Goal: Use online tool/utility

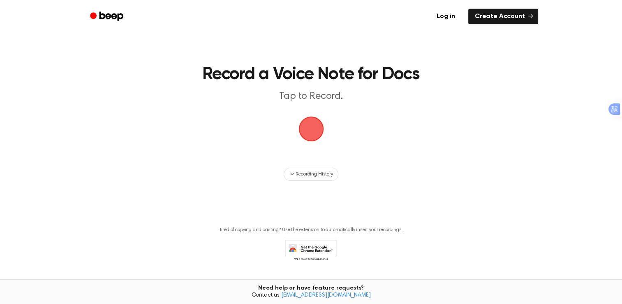
click at [316, 126] on span "button" at bounding box center [311, 129] width 30 height 30
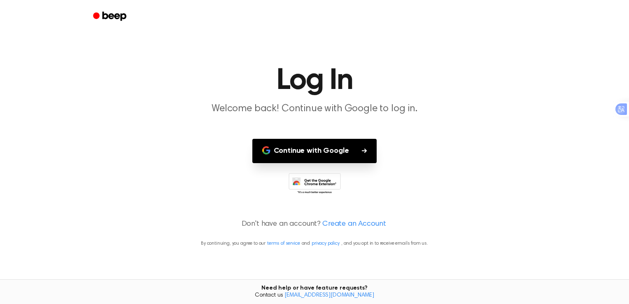
click at [316, 151] on button "Continue with Google" at bounding box center [314, 151] width 125 height 24
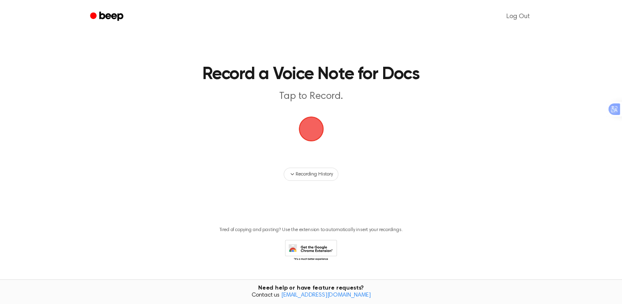
click at [319, 135] on span "button" at bounding box center [311, 128] width 33 height 33
click at [322, 128] on span "button" at bounding box center [311, 128] width 39 height 39
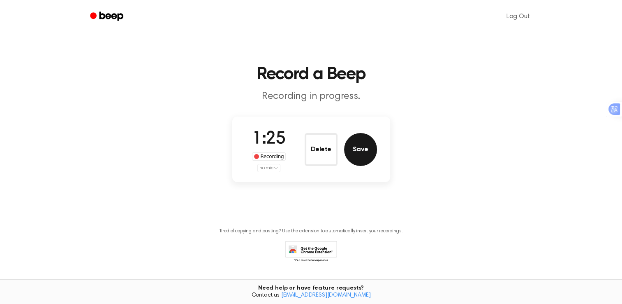
click at [357, 150] on button "Save" at bounding box center [360, 149] width 33 height 33
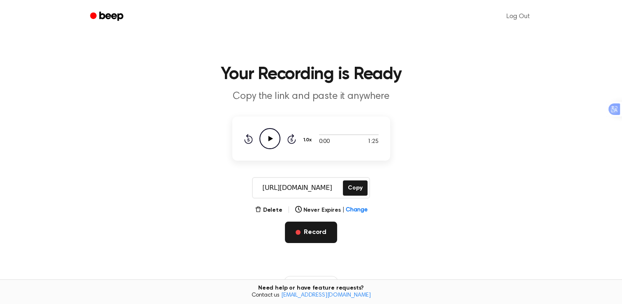
click at [308, 238] on button "Record" at bounding box center [311, 231] width 52 height 21
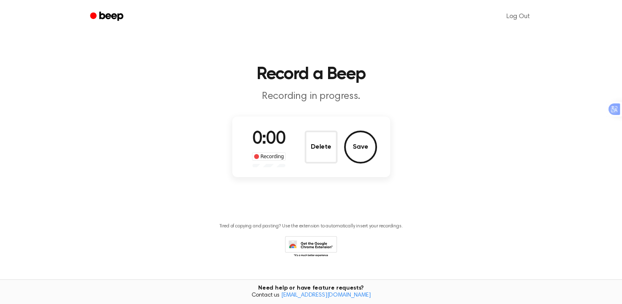
click at [310, 237] on icon at bounding box center [311, 247] width 52 height 23
click at [351, 146] on button "Save" at bounding box center [360, 146] width 33 height 33
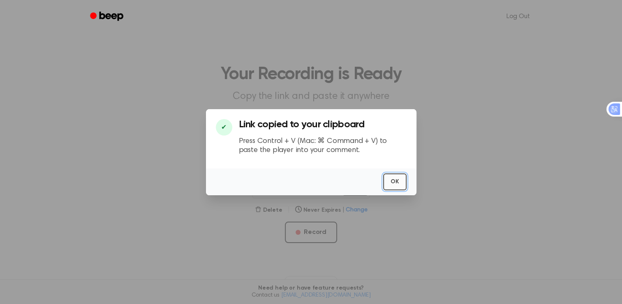
click at [395, 184] on button "OK" at bounding box center [394, 181] width 23 height 17
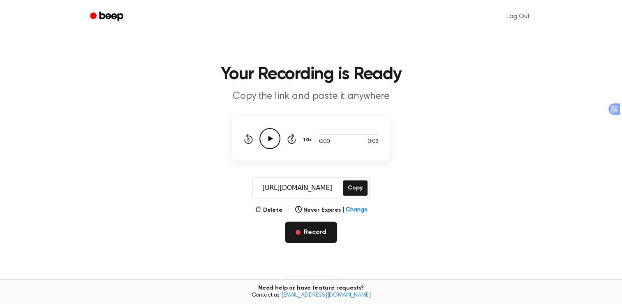
click at [313, 227] on button "Record" at bounding box center [311, 231] width 52 height 21
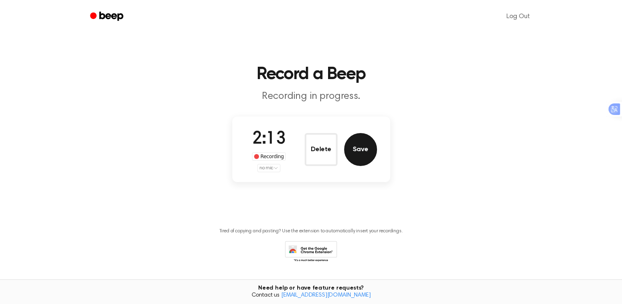
click at [369, 151] on button "Save" at bounding box center [360, 149] width 33 height 33
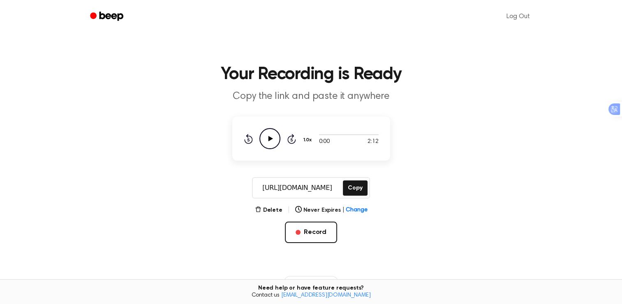
click at [277, 140] on icon "Play Audio" at bounding box center [270, 138] width 21 height 21
click at [326, 135] on div at bounding box center [349, 134] width 60 height 7
click at [332, 135] on div at bounding box center [349, 134] width 60 height 7
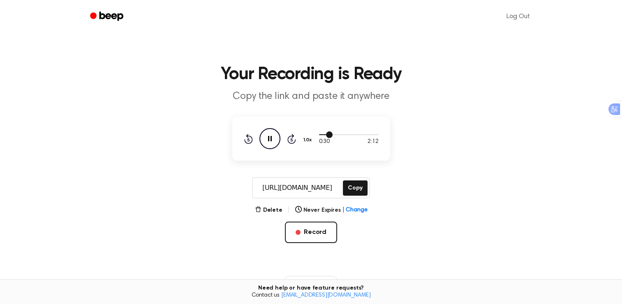
click at [343, 136] on div at bounding box center [349, 134] width 60 height 7
click at [332, 138] on div "0:58 2:12" at bounding box center [349, 141] width 60 height 9
click at [326, 134] on div at bounding box center [332, 134] width 27 height 1
click at [325, 134] on span at bounding box center [323, 134] width 7 height 7
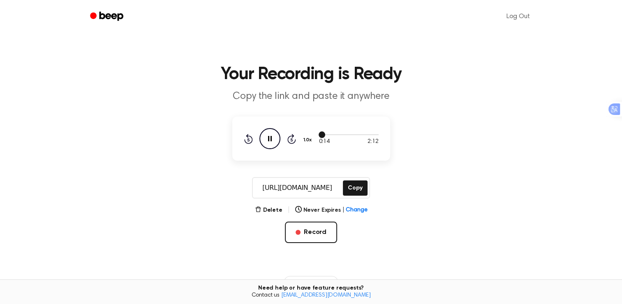
click at [322, 134] on span at bounding box center [322, 134] width 7 height 7
click at [247, 141] on icon "Rewind 5 seconds" at bounding box center [248, 138] width 9 height 11
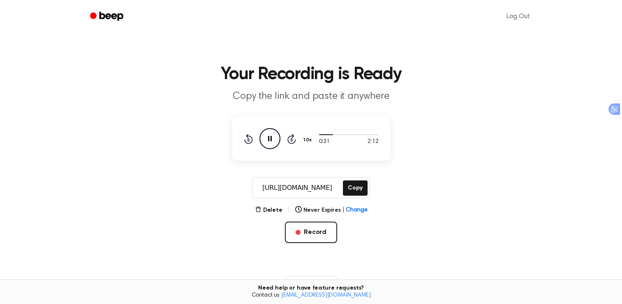
click at [247, 141] on icon "Rewind 5 seconds" at bounding box center [248, 138] width 9 height 11
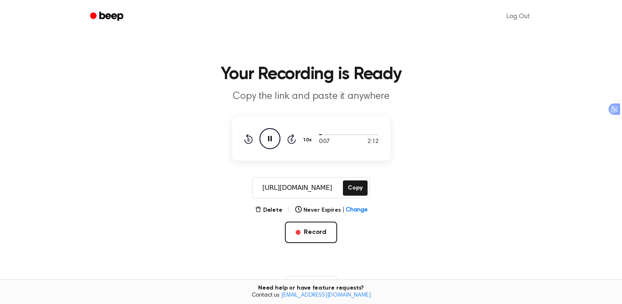
click at [247, 141] on icon "Rewind 5 seconds" at bounding box center [248, 138] width 9 height 11
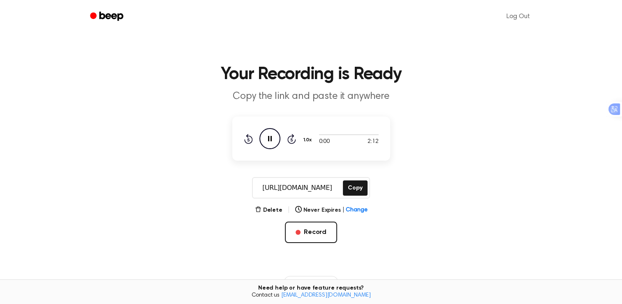
click at [247, 141] on icon "Rewind 5 seconds" at bounding box center [248, 138] width 9 height 11
click at [379, 220] on div "Delete | Never Expires | Change Record" at bounding box center [311, 237] width 158 height 64
